Goal: Navigation & Orientation: Find specific page/section

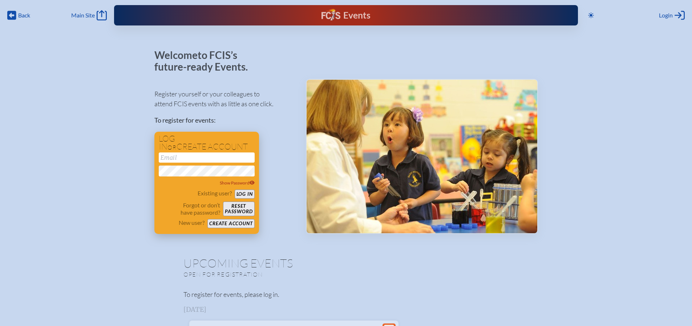
type input "[PERSON_NAME][EMAIL_ADDRESS][PERSON_NAME][DOMAIN_NAME]"
click at [243, 193] on button "Log in" at bounding box center [245, 193] width 20 height 9
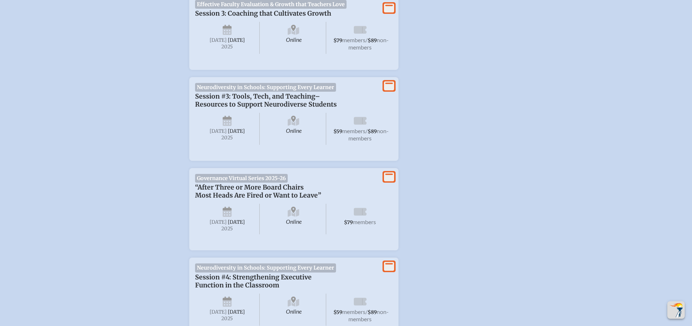
scroll to position [1151, 0]
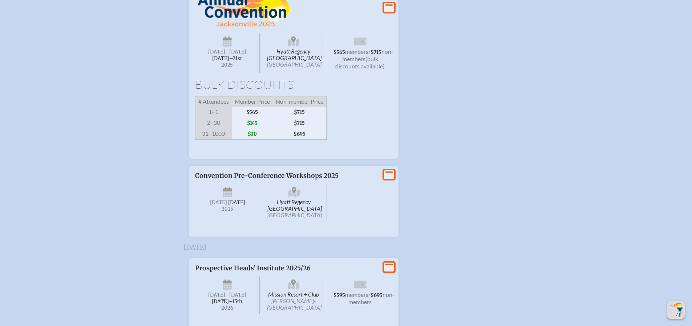
click at [225, 55] on span "[DATE]" at bounding box center [216, 52] width 17 height 6
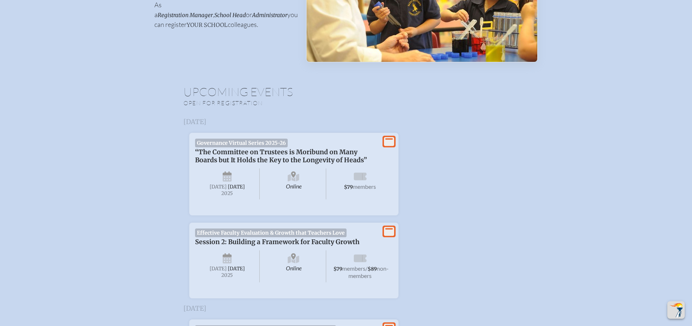
scroll to position [0, 0]
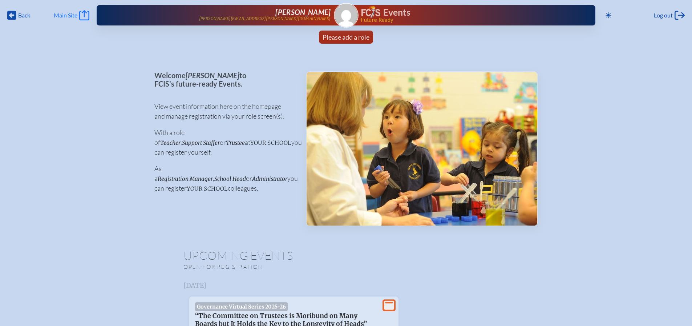
click at [73, 13] on span "Main Site" at bounding box center [66, 15] width 24 height 7
